Goal: Check status: Check status

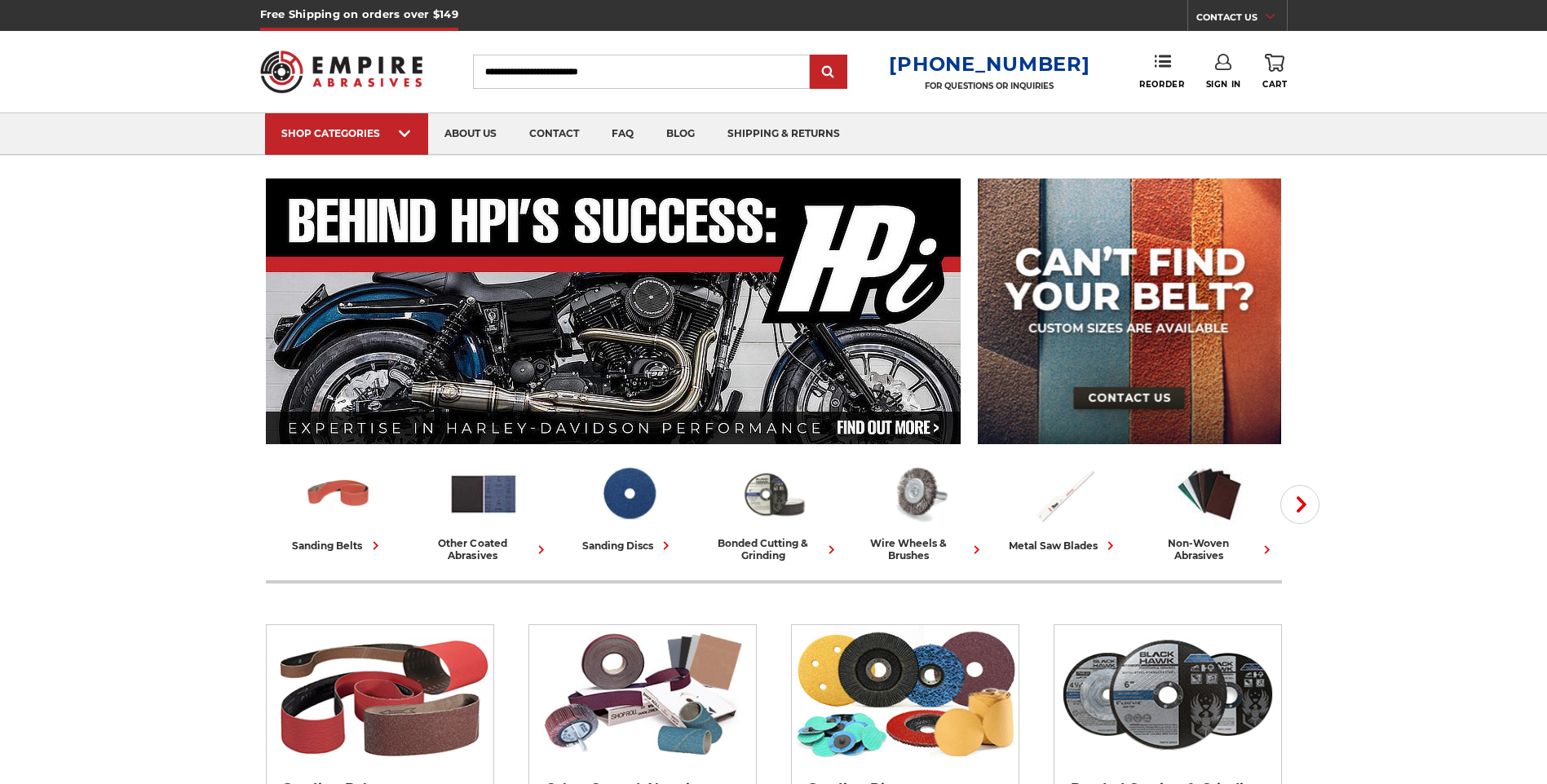
click at [1214, 74] on link "Sign In" at bounding box center [1223, 72] width 35 height 36
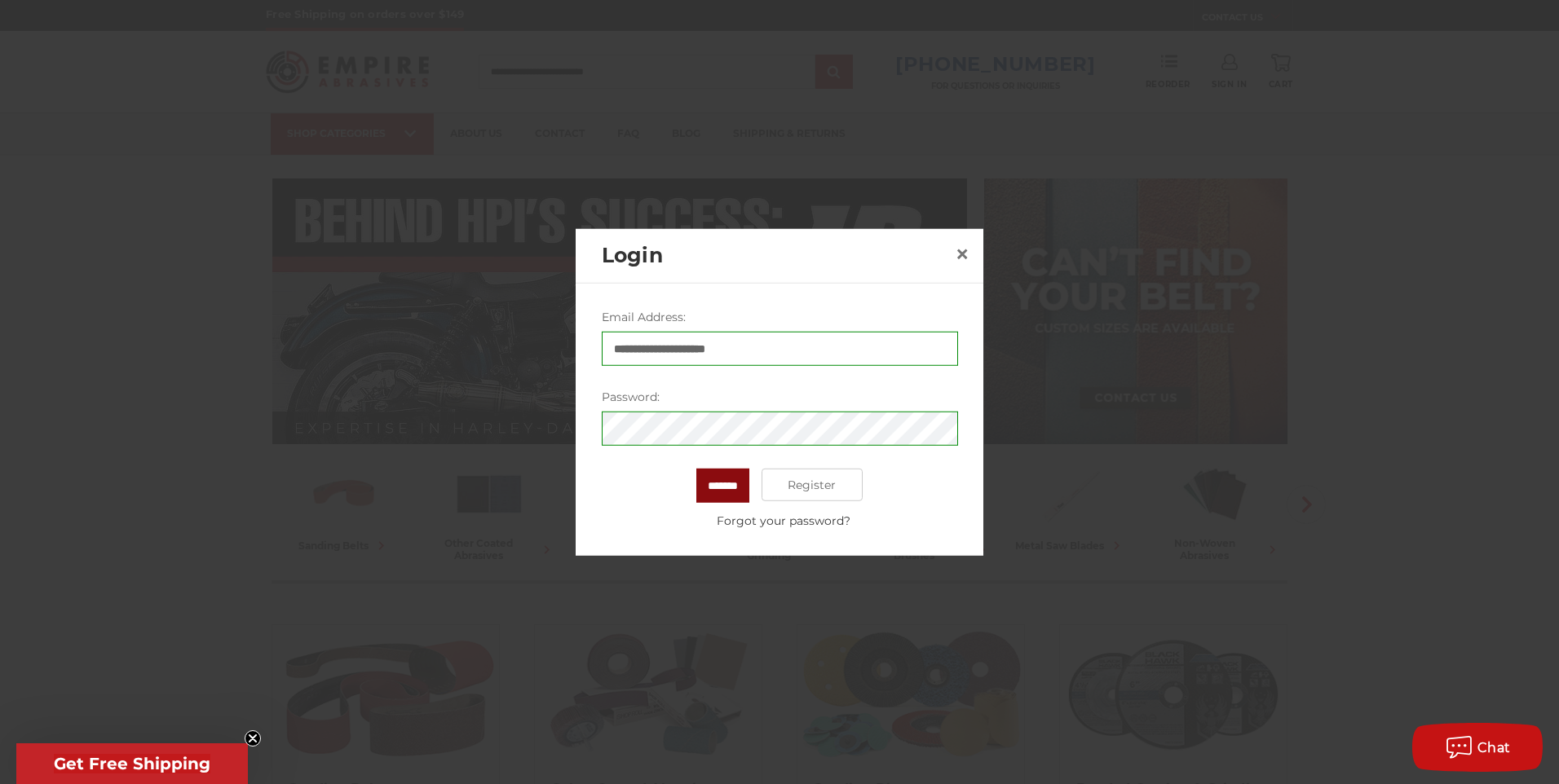
click at [735, 489] on input "*******" at bounding box center [723, 486] width 53 height 34
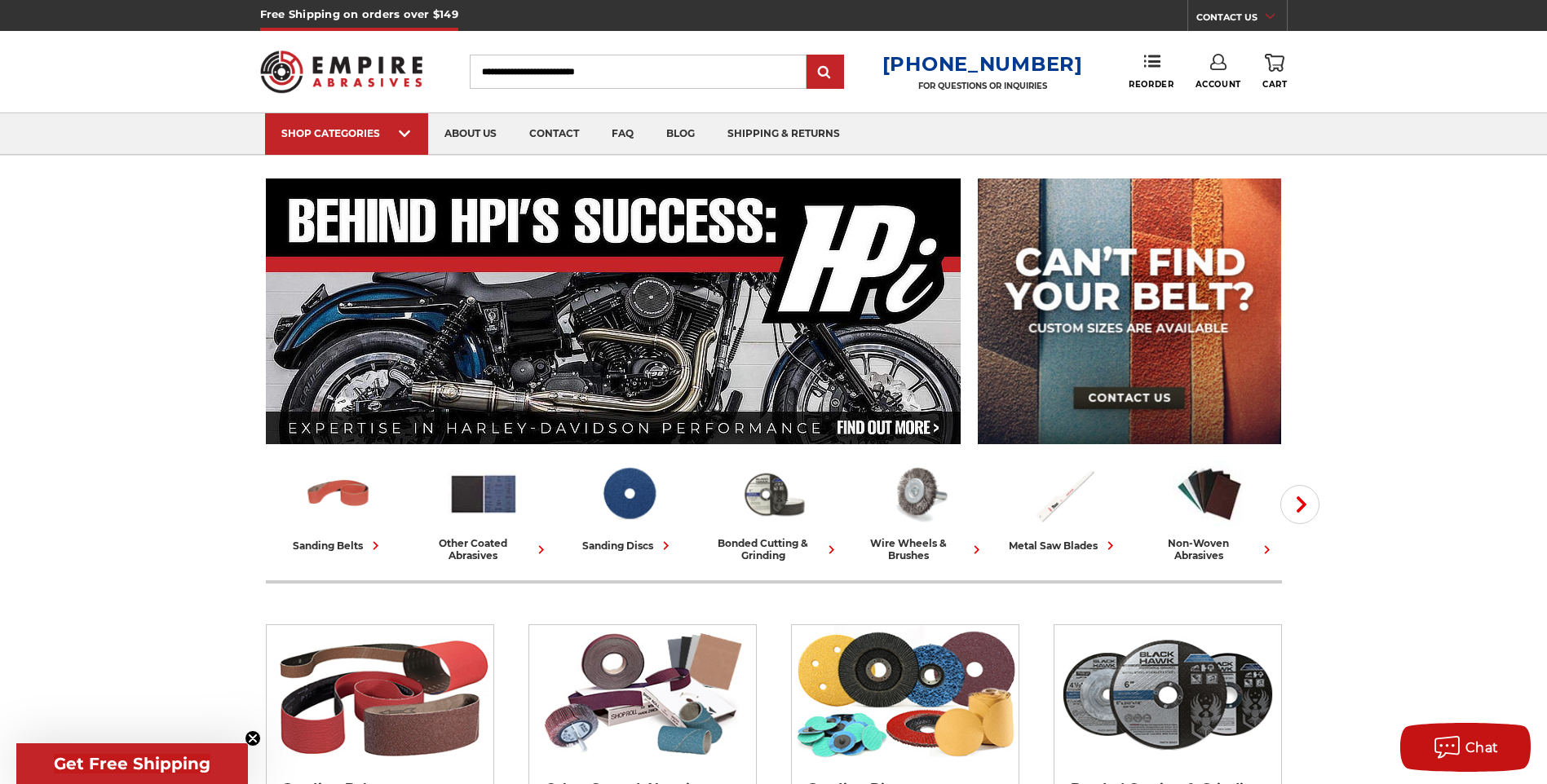
click at [1223, 71] on link "Account" at bounding box center [1218, 72] width 45 height 36
click at [1235, 105] on link "Account" at bounding box center [1217, 106] width 116 height 31
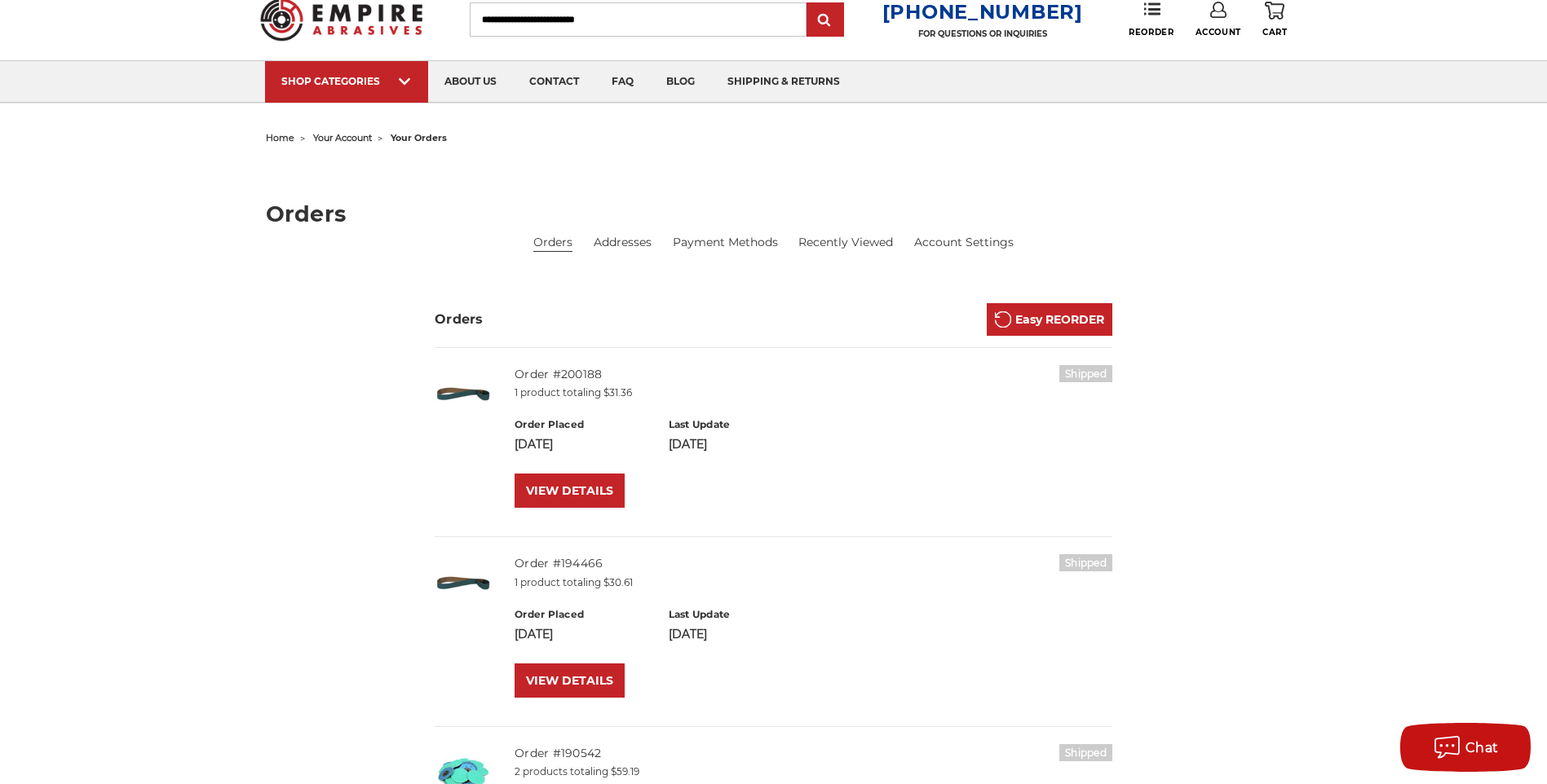
scroll to position [81, 0]
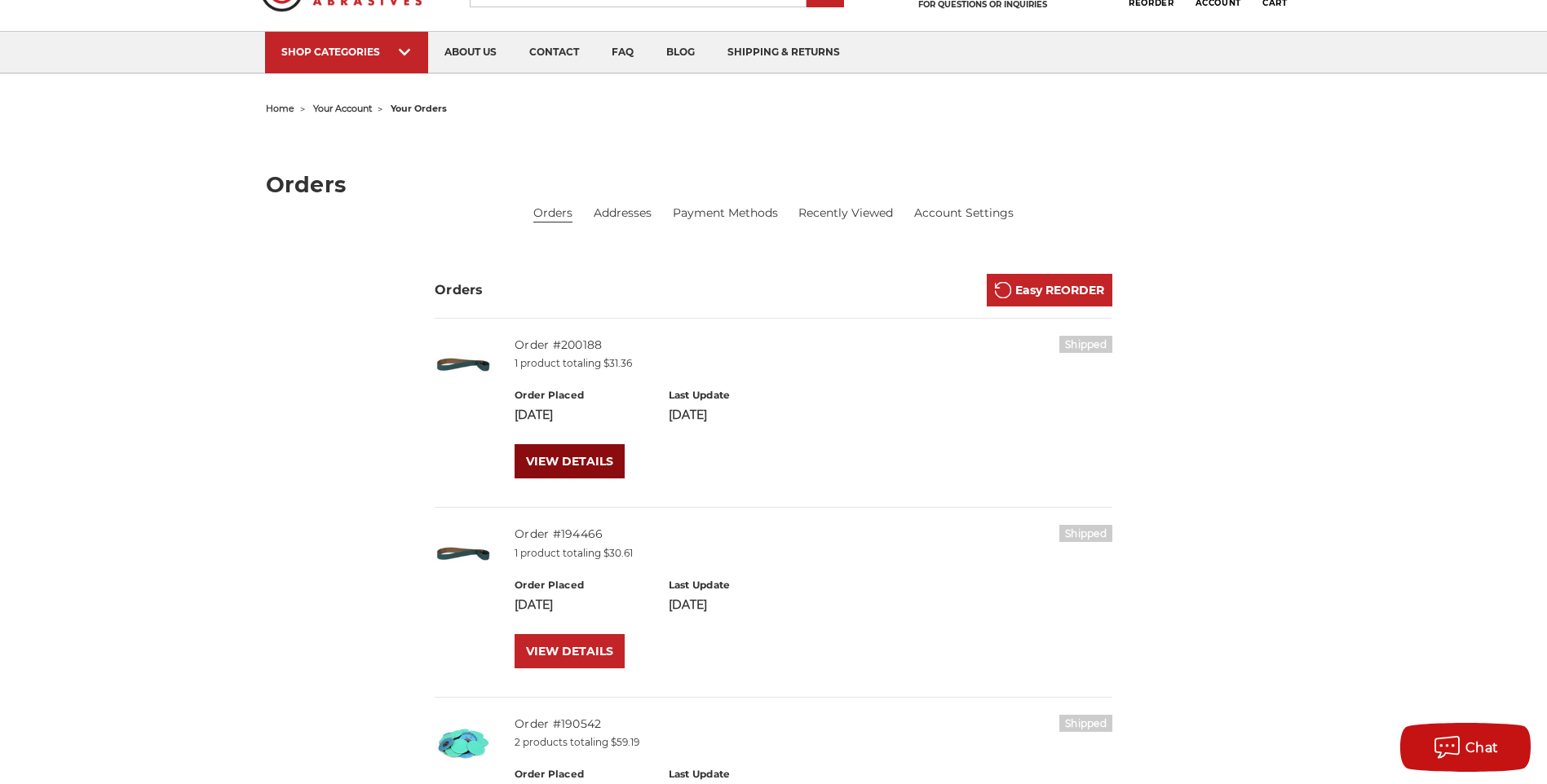
click at [598, 455] on link "VIEW DETAILS" at bounding box center [570, 461] width 111 height 34
